Goal: Information Seeking & Learning: Find specific page/section

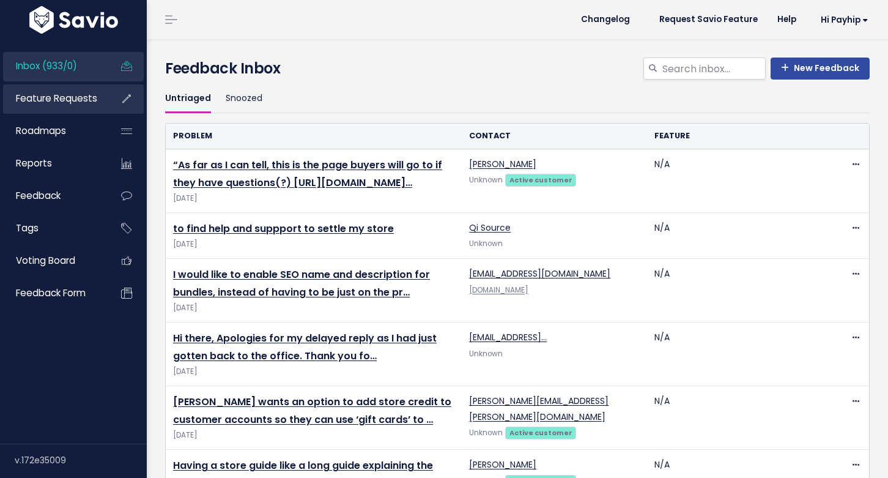
click at [59, 98] on span "Feature Requests" at bounding box center [56, 98] width 81 height 13
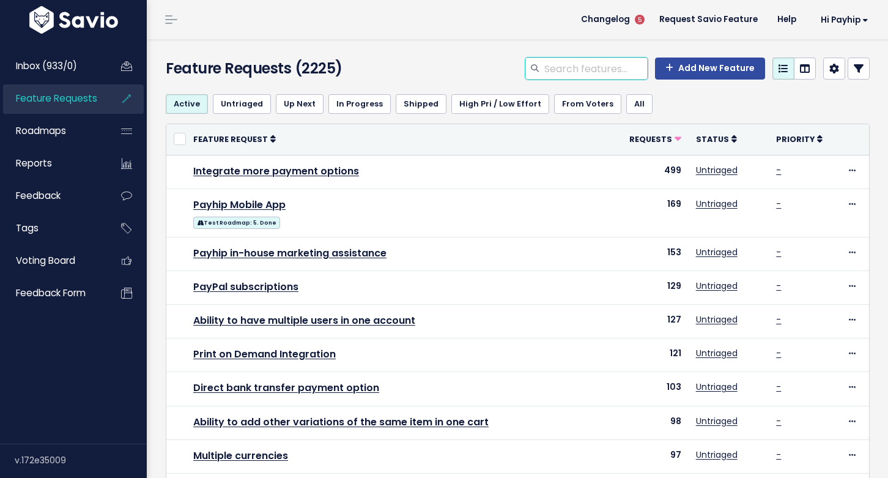
click at [603, 59] on input "search" at bounding box center [595, 68] width 105 height 22
type input "physical bundle"
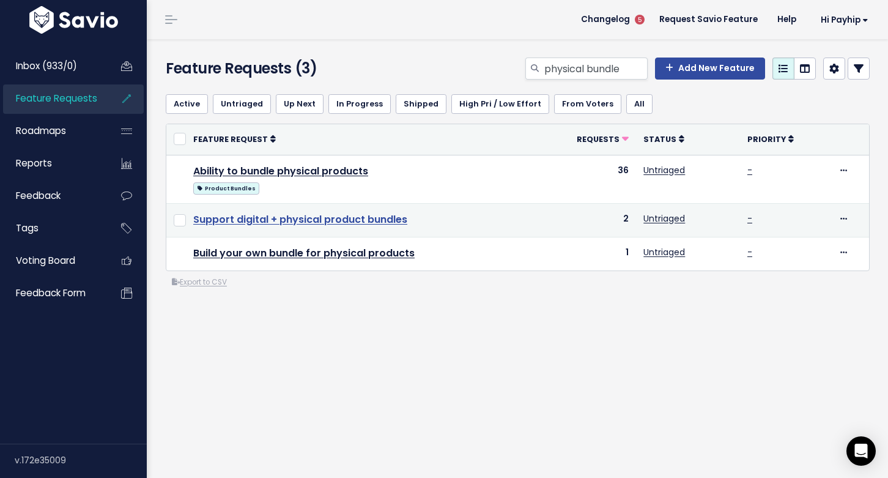
click at [358, 219] on link "Support digital + physical product bundles" at bounding box center [300, 219] width 214 height 14
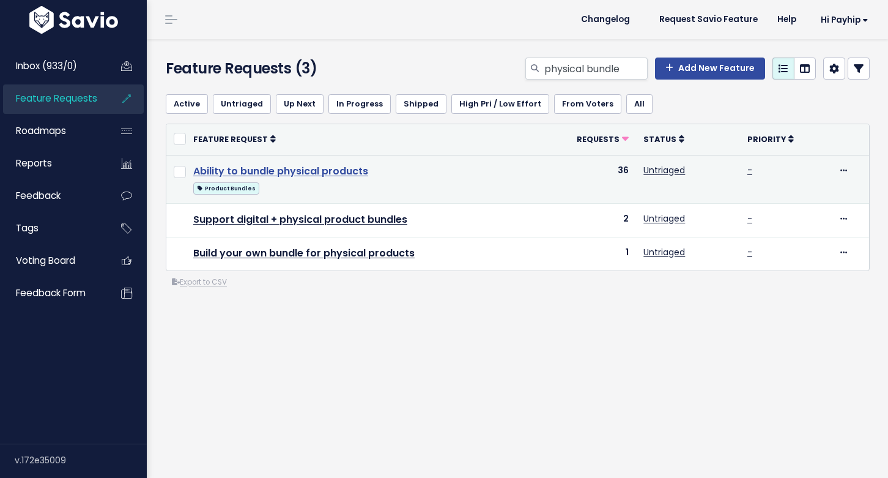
click at [297, 168] on link "Ability to bundle physical products" at bounding box center [280, 171] width 175 height 14
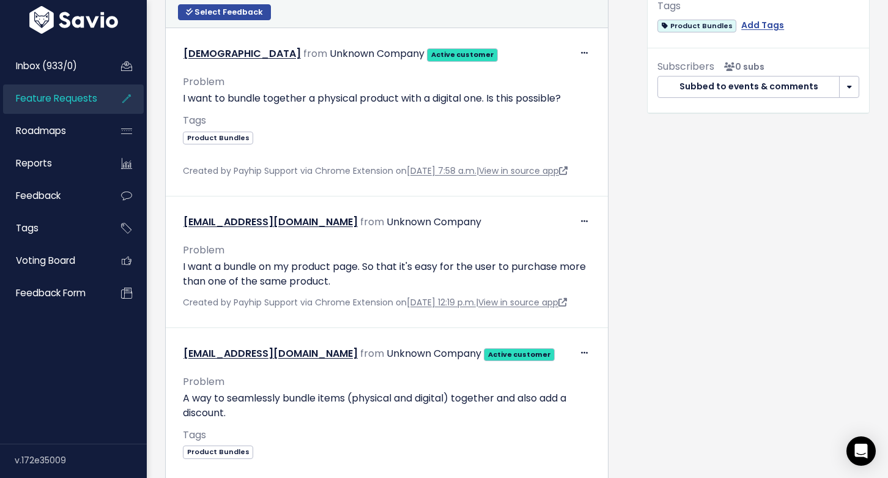
scroll to position [464, 0]
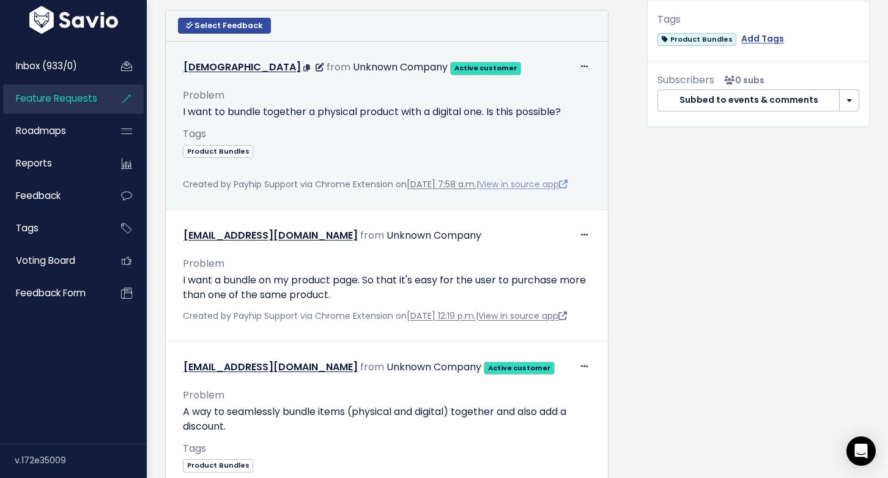
click at [525, 186] on link "View in source app" at bounding box center [523, 184] width 89 height 12
